Goal: Navigation & Orientation: Understand site structure

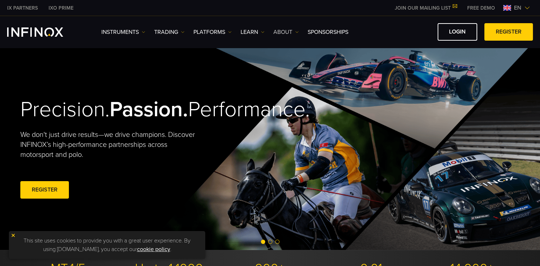
drag, startPoint x: 0, startPoint y: 0, endPoint x: 279, endPoint y: 33, distance: 280.5
click at [279, 33] on link "ABOUT" at bounding box center [286, 32] width 25 height 9
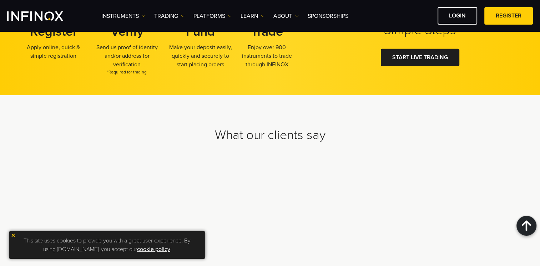
scroll to position [2239, 0]
drag, startPoint x: 11, startPoint y: 236, endPoint x: 31, endPoint y: 239, distance: 20.3
click at [11, 236] on img at bounding box center [13, 235] width 5 height 5
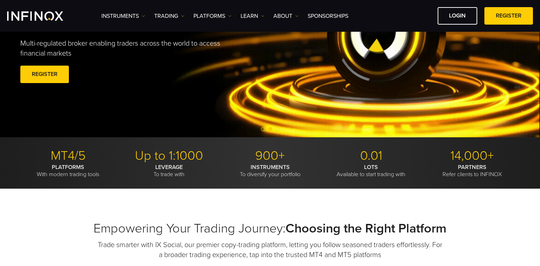
scroll to position [0, 0]
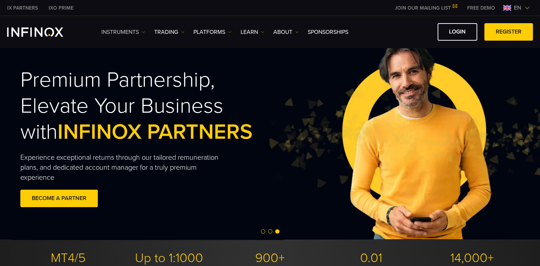
click at [138, 32] on link "Instruments" at bounding box center [123, 32] width 44 height 9
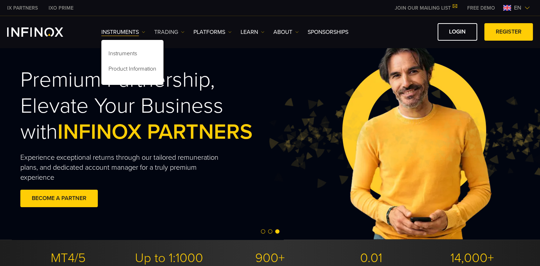
click at [177, 32] on link "TRADING" at bounding box center [169, 32] width 30 height 9
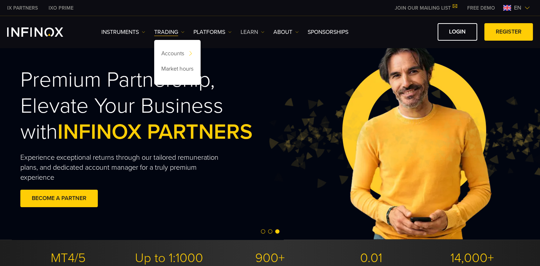
click at [259, 32] on link "Learn" at bounding box center [253, 32] width 24 height 9
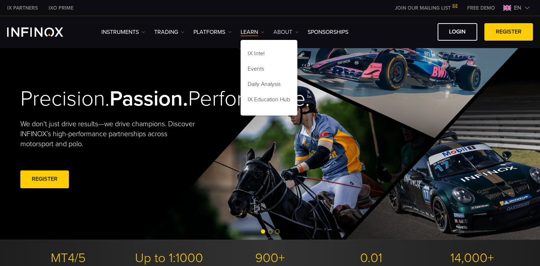
click at [294, 31] on link "ABOUT" at bounding box center [286, 32] width 25 height 9
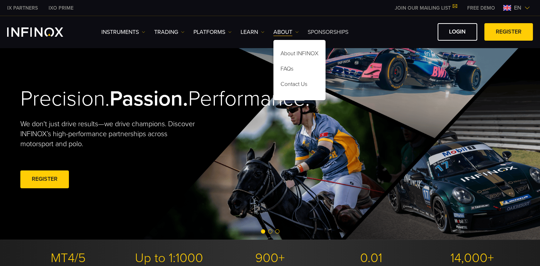
click at [342, 33] on link "SPONSORSHIPS" at bounding box center [328, 32] width 41 height 9
